Goal: Task Accomplishment & Management: Manage account settings

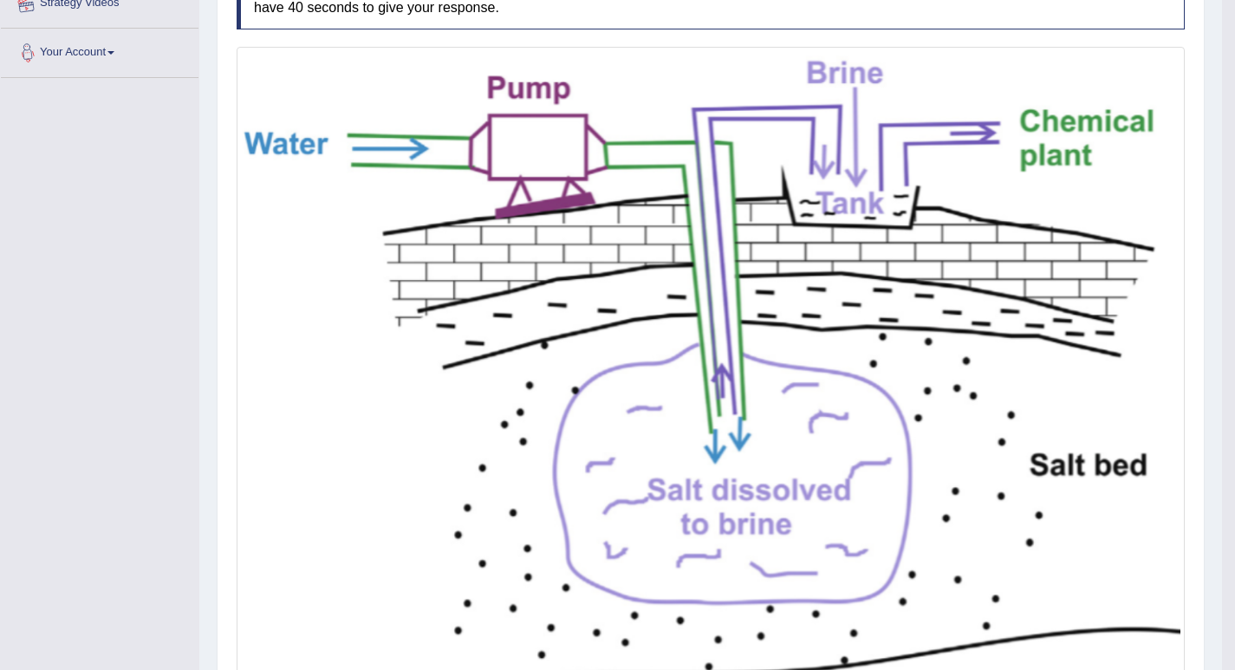
drag, startPoint x: 189, startPoint y: 12, endPoint x: 193, endPoint y: 4, distance: 8.9
click at [189, 11] on link "Strategy Videos" at bounding box center [100, 0] width 198 height 43
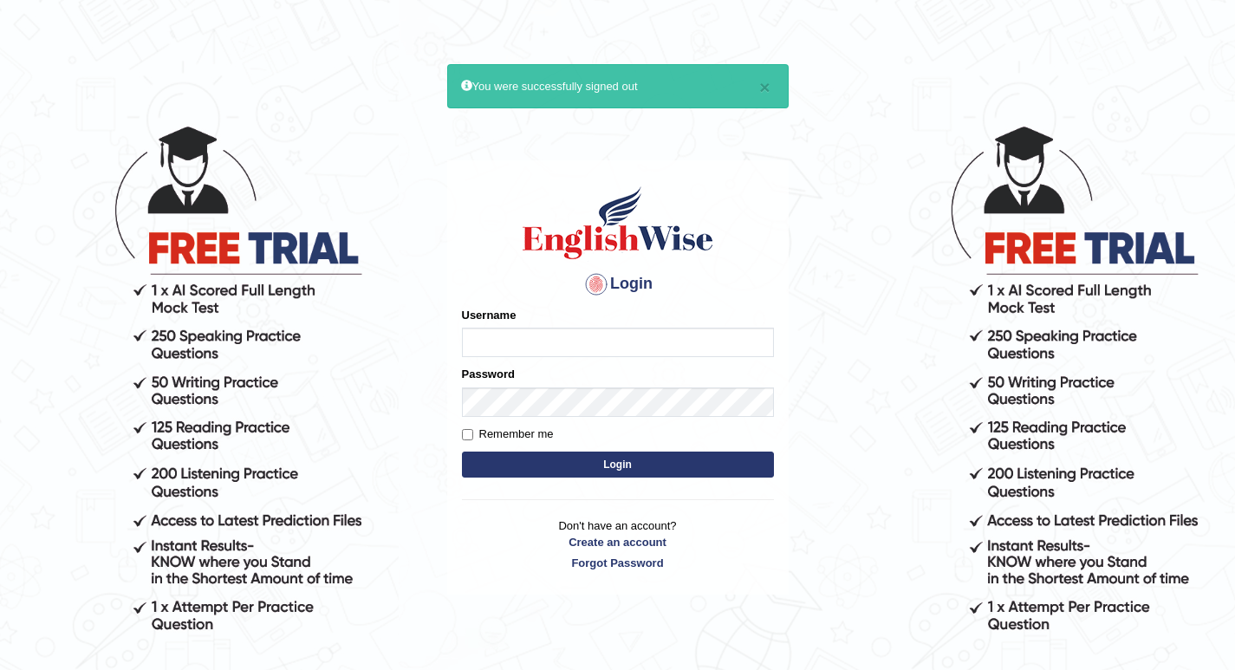
scroll to position [155, 0]
